Goal: Transaction & Acquisition: Obtain resource

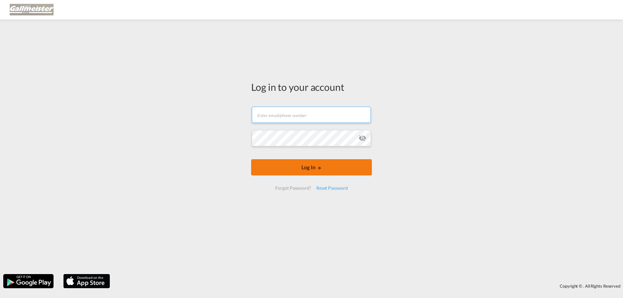
type input "[PERSON_NAME][EMAIL_ADDRESS][PERSON_NAME][PERSON_NAME][DOMAIN_NAME]"
click at [313, 166] on button "Log In" at bounding box center [311, 167] width 121 height 16
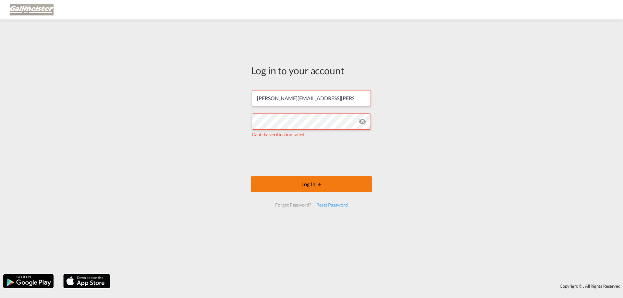
click at [307, 184] on button "Log In" at bounding box center [311, 184] width 121 height 16
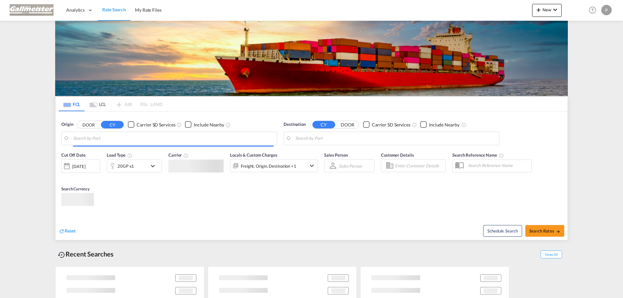
type input "[GEOGRAPHIC_DATA], [GEOGRAPHIC_DATA]"
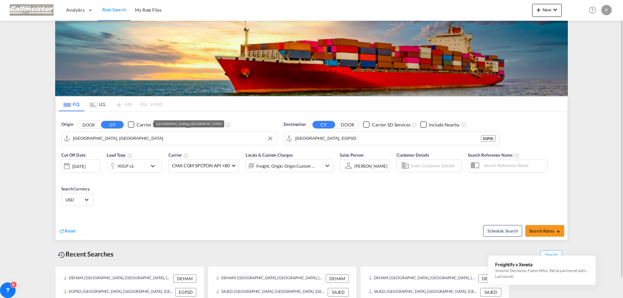
click at [136, 138] on input "[GEOGRAPHIC_DATA], [GEOGRAPHIC_DATA]" at bounding box center [173, 139] width 200 height 10
click at [117, 138] on input "[GEOGRAPHIC_DATA], [GEOGRAPHIC_DATA]" at bounding box center [173, 139] width 200 height 10
drag, startPoint x: 326, startPoint y: 139, endPoint x: 278, endPoint y: 138, distance: 48.7
click at [278, 138] on div "Origin DOOR CY Carrier SD Services Include Nearby [GEOGRAPHIC_DATA], DEHAM DEHA…" at bounding box center [311, 130] width 512 height 37
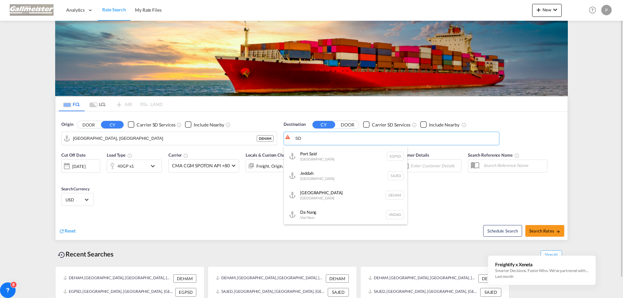
type input "D"
click at [321, 156] on div "Abid jan [GEOGRAPHIC_DATA] CIABJ" at bounding box center [345, 156] width 123 height 19
type input "[GEOGRAPHIC_DATA], CIABJ"
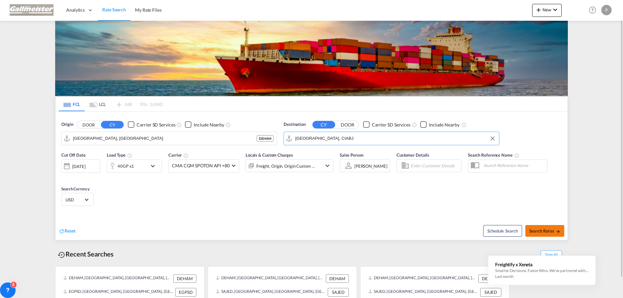
click at [551, 232] on span "Search Rates" at bounding box center [544, 230] width 31 height 5
type input "DEHAM to CIABJ / [DATE]"
